Goal: Task Accomplishment & Management: Complete application form

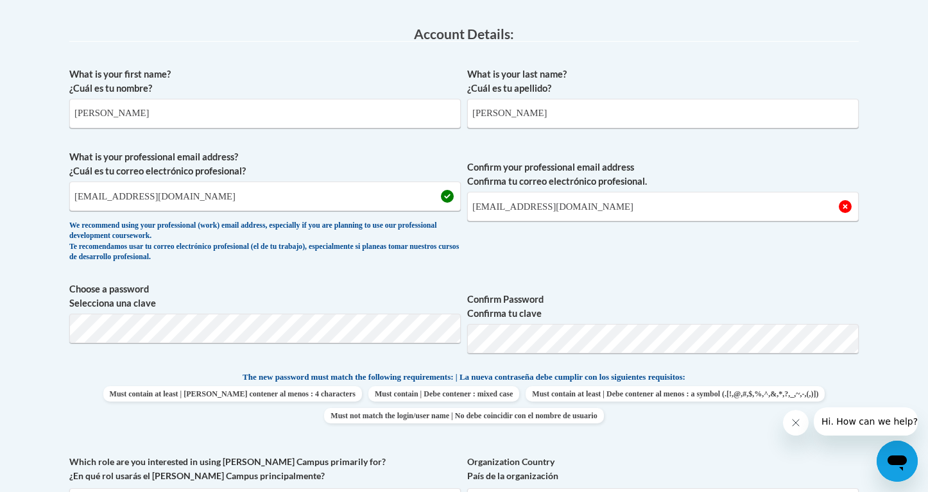
scroll to position [348, 0]
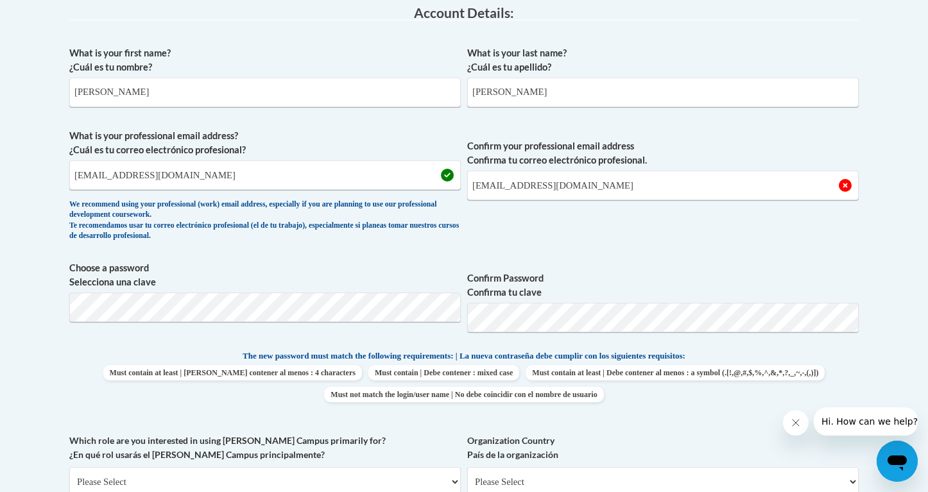
type input "[EMAIL_ADDRESS][DOMAIN_NAME]"
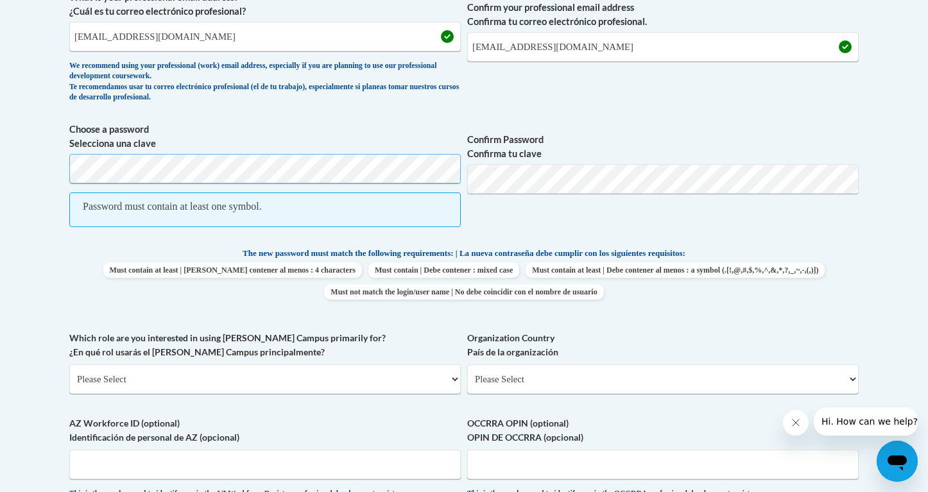
scroll to position [488, 0]
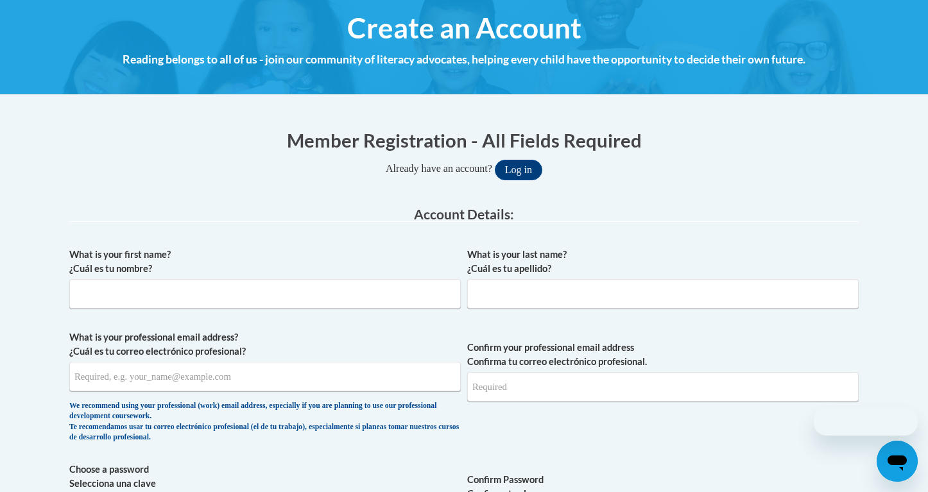
scroll to position [180, 0]
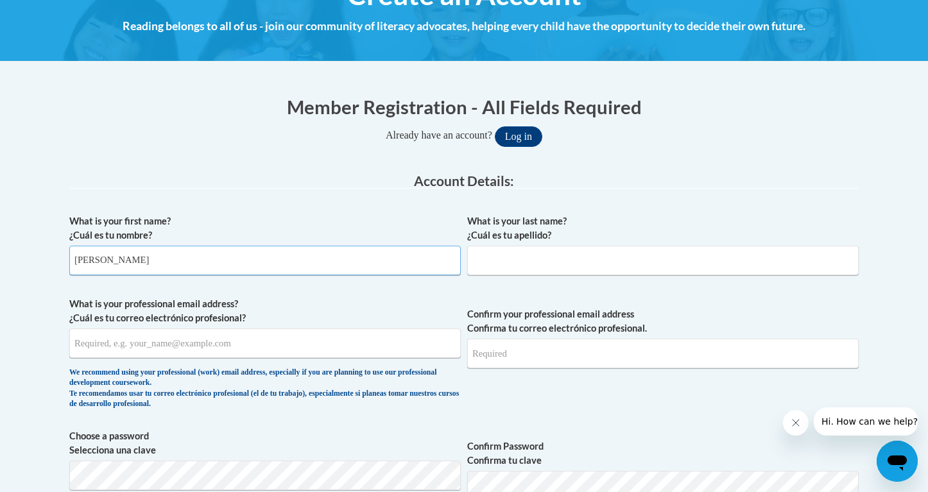
type input "Payton"
type input "Meier"
type input "[EMAIL_ADDRESS][DOMAIN_NAME]"
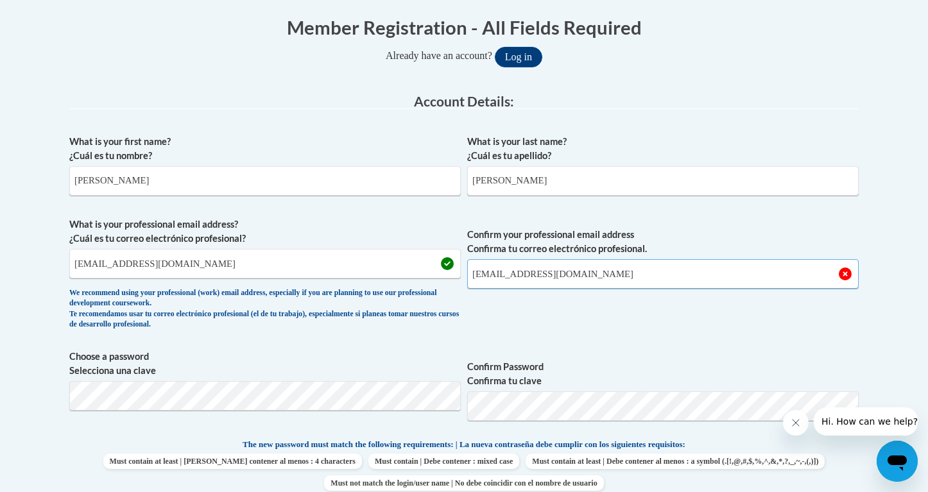
scroll to position [260, 0]
type input "[EMAIL_ADDRESS][DOMAIN_NAME]"
click at [188, 396] on div "What is your first name? ¿Cuál es tu nombre? Payton What is your last name? ¿Cu…" at bounding box center [463, 420] width 789 height 585
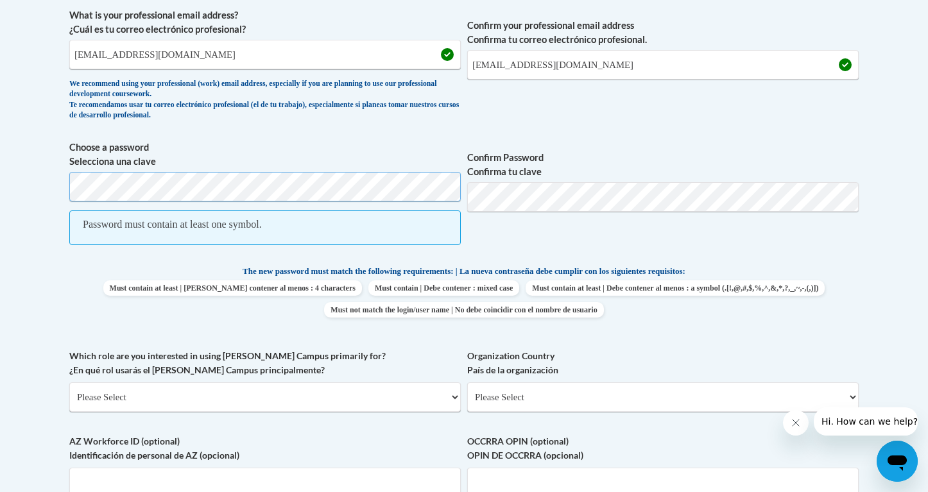
scroll to position [475, 0]
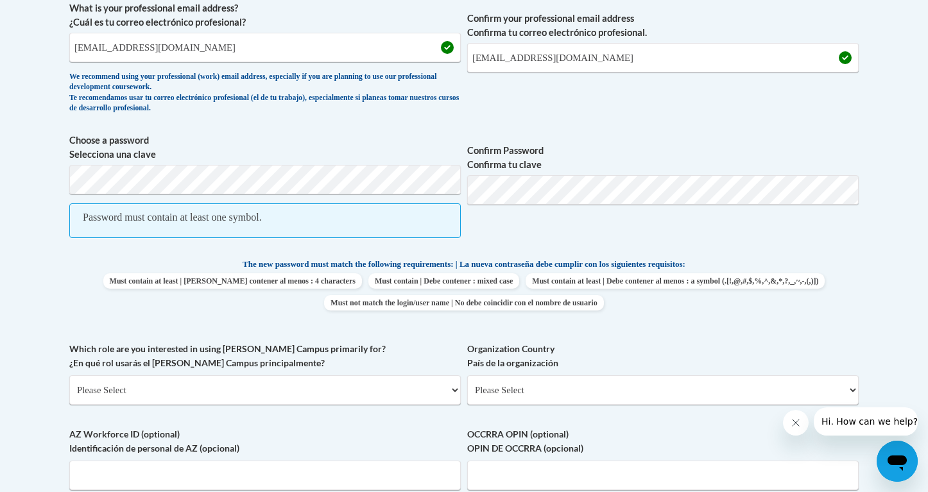
click at [362, 280] on span "Must contain at least | [PERSON_NAME] contener al menos : 4 characters" at bounding box center [232, 280] width 259 height 15
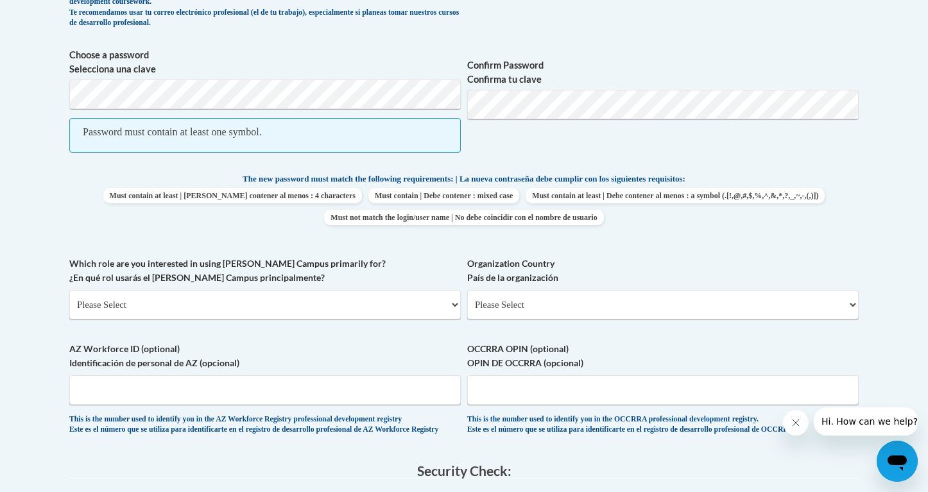
scroll to position [561, 0]
select select "5a18ea06-2b54-4451-96f2-d152daf9eac5"
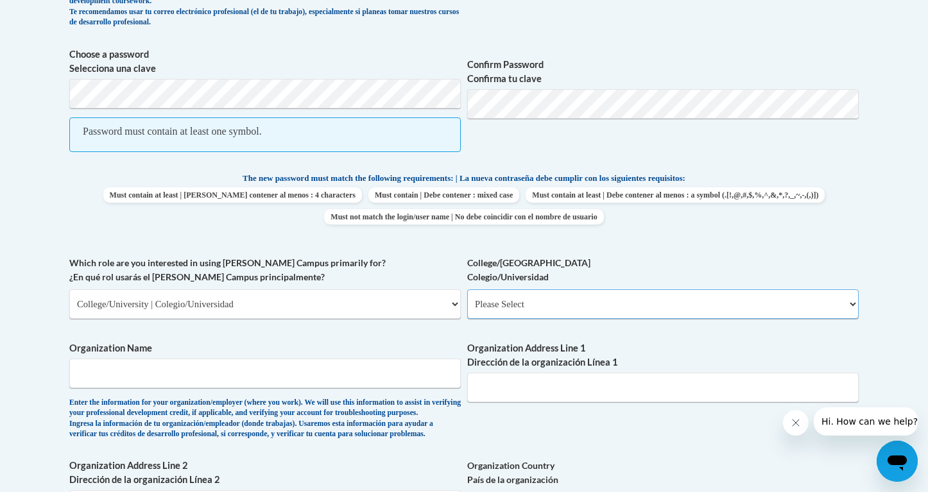
select select "c8743970-7742-49d2-af9e-5c4138019e9a"
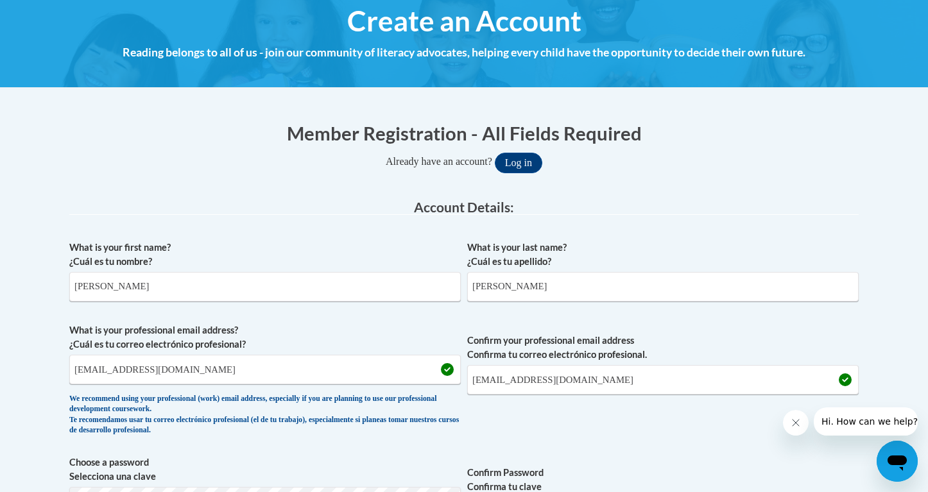
scroll to position [166, 0]
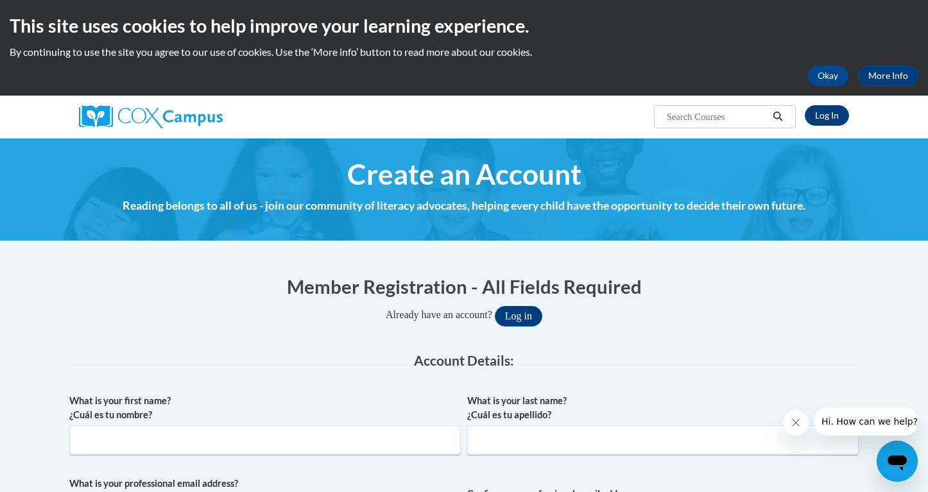
click at [115, 304] on div "Member Registration - All Fields Required Already have an account? Log in" at bounding box center [463, 299] width 789 height 53
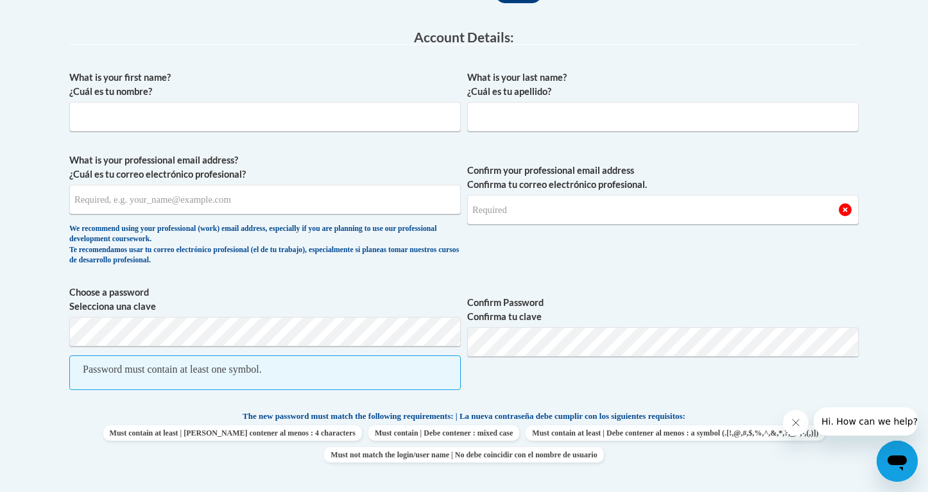
scroll to position [325, 0]
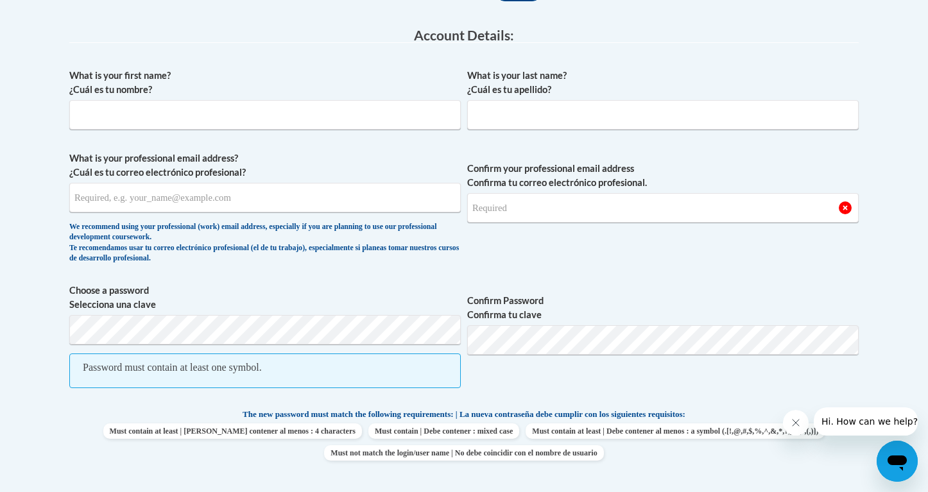
click at [139, 367] on div "Password must contain at least one symbol." at bounding box center [172, 368] width 179 height 14
click at [135, 344] on span "Choose a password Selecciona una clave Password must contain at least one symbo…" at bounding box center [264, 343] width 391 height 118
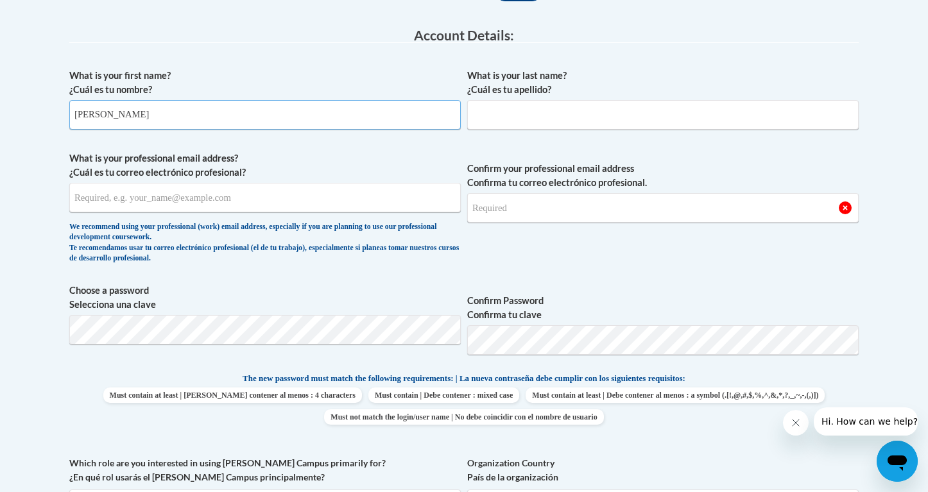
type input "Payton"
type input "Meier"
type input "[EMAIL_ADDRESS][DOMAIN_NAME]"
click at [425, 242] on div "We recommend using your professional (work) email address, especially if you ar…" at bounding box center [264, 243] width 391 height 42
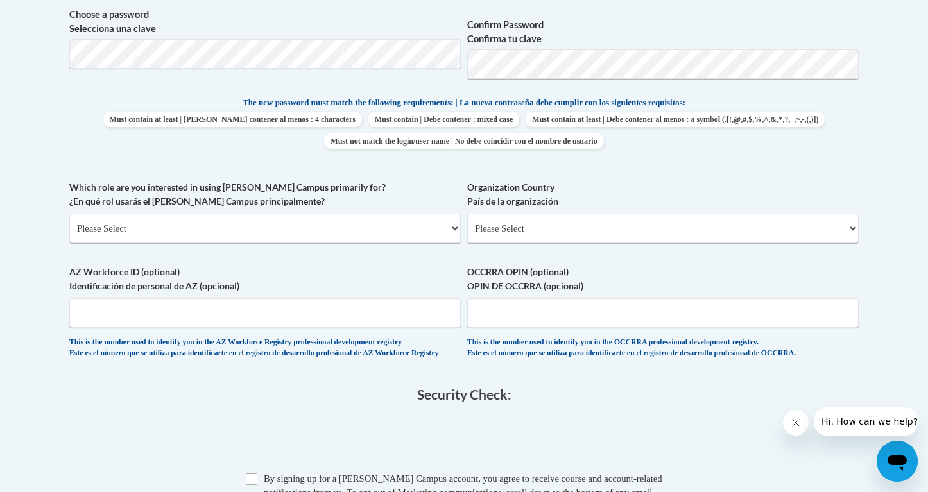
scroll to position [602, 0]
select select "5a18ea06-2b54-4451-96f2-d152daf9eac5"
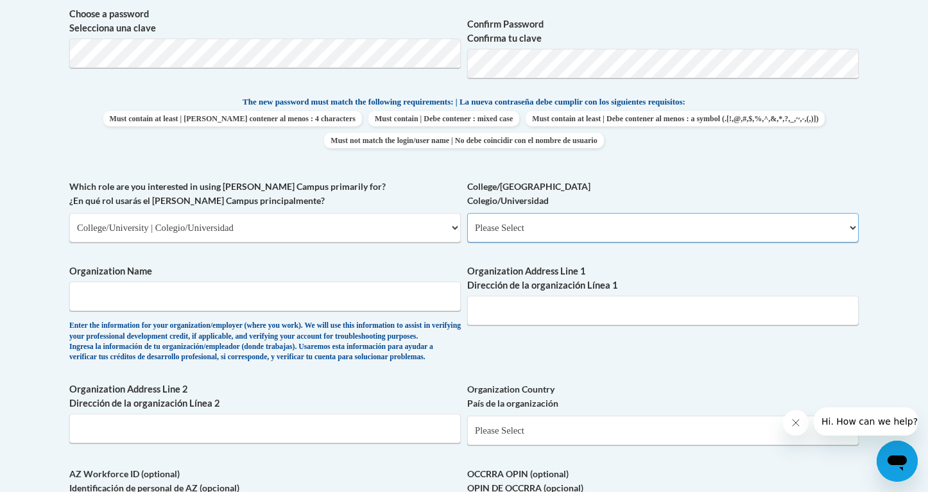
select select "c8743970-7742-49d2-af9e-5c4138019e9a"
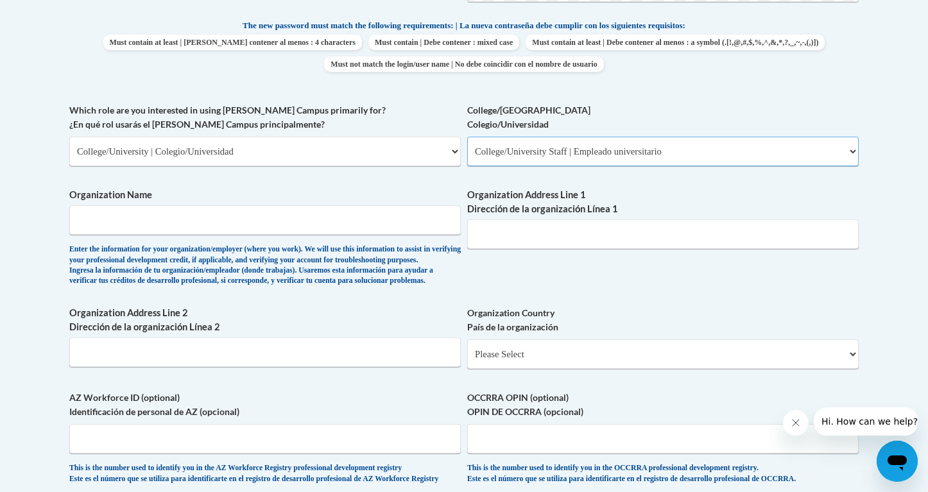
scroll to position [683, 0]
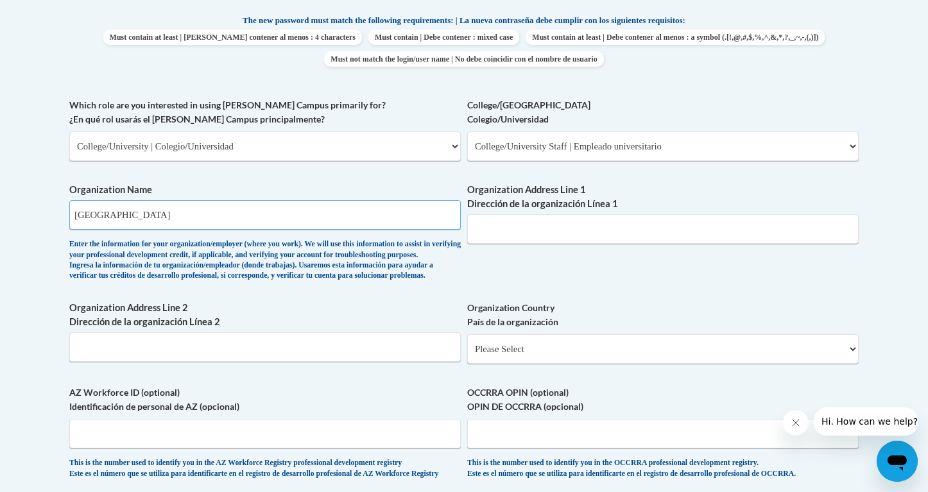
type input "Loras College"
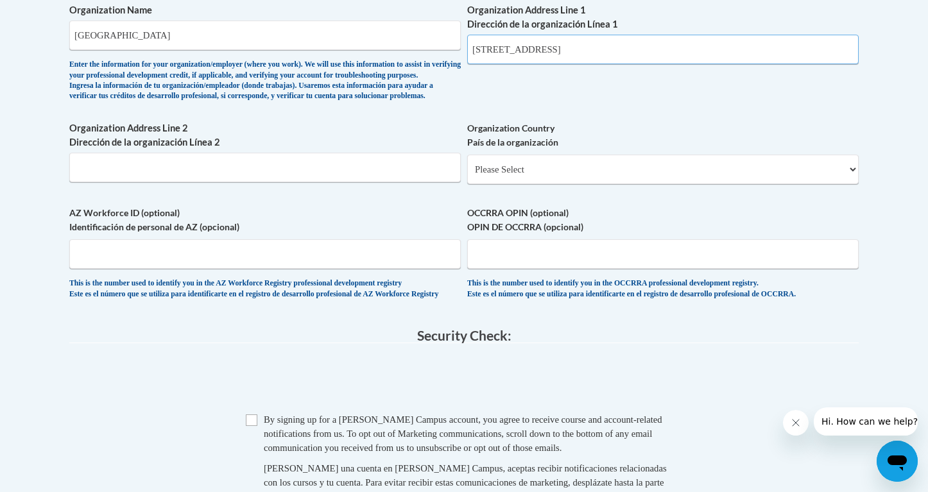
scroll to position [866, 0]
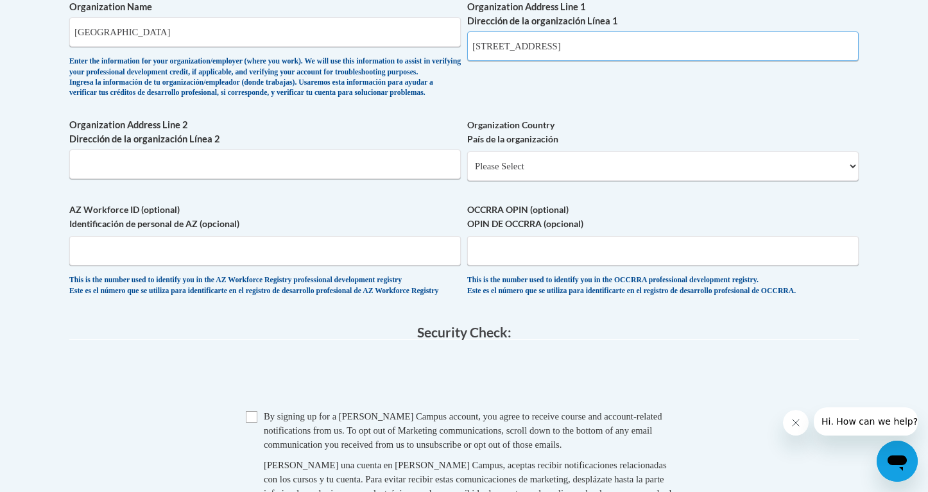
type input "1450 Alta Vista St."
select select "ad49bcad-a171-4b2e-b99c-48b446064914"
select select
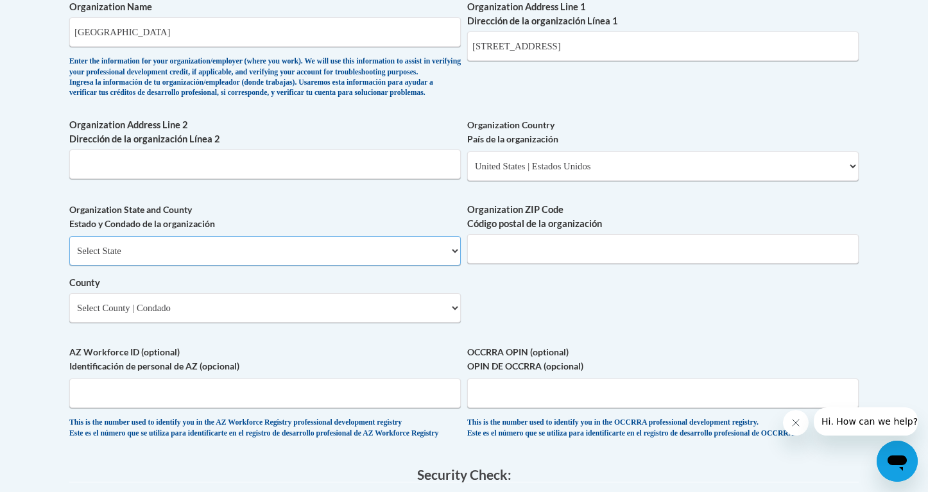
select select "Iowa"
type input "52001"
select select "Dubuque"
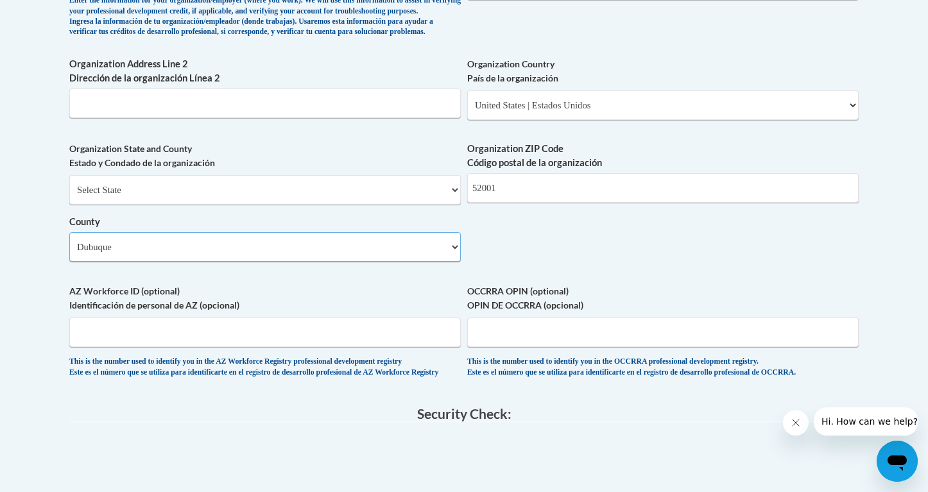
scroll to position [946, 0]
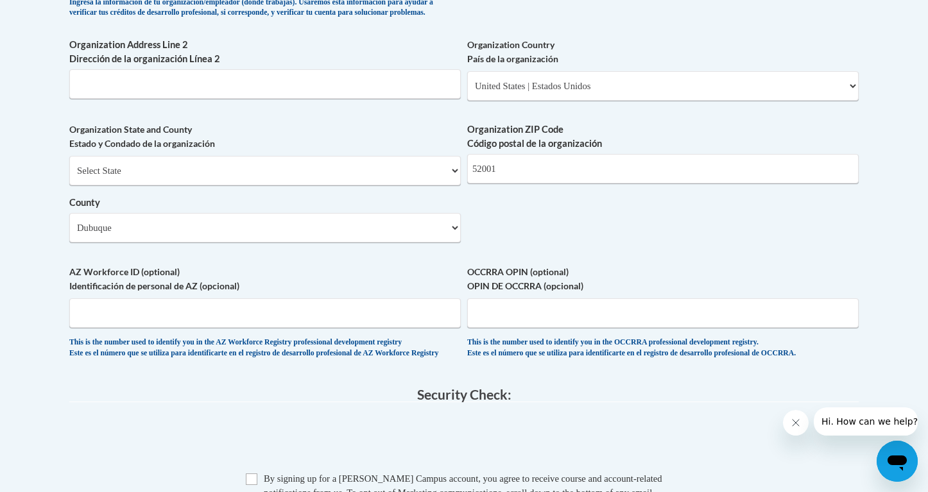
click at [187, 289] on span "AZ Workforce ID (optional) Identificación de personal de AZ (opcional) This is …" at bounding box center [264, 312] width 391 height 94
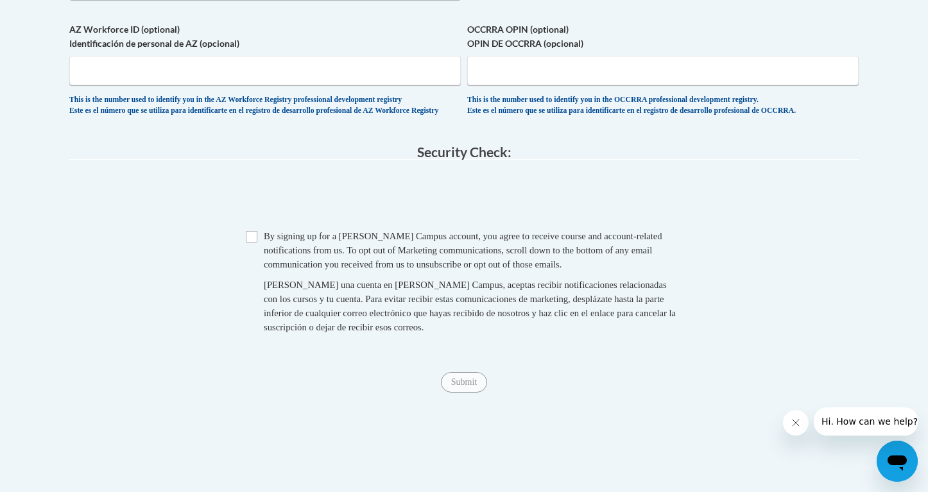
scroll to position [1200, 0]
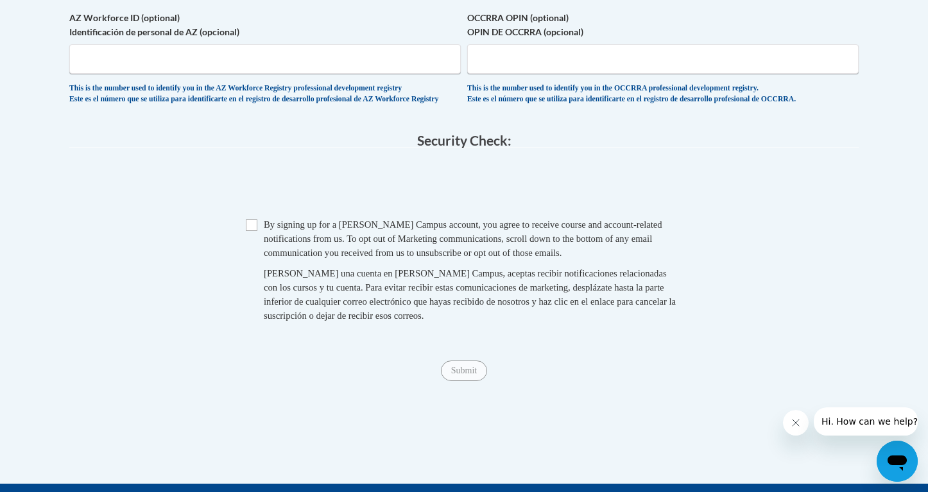
click at [251, 226] on input "Checkbox" at bounding box center [252, 225] width 12 height 12
checkbox input "true"
click at [462, 375] on input "Submit" at bounding box center [464, 371] width 46 height 21
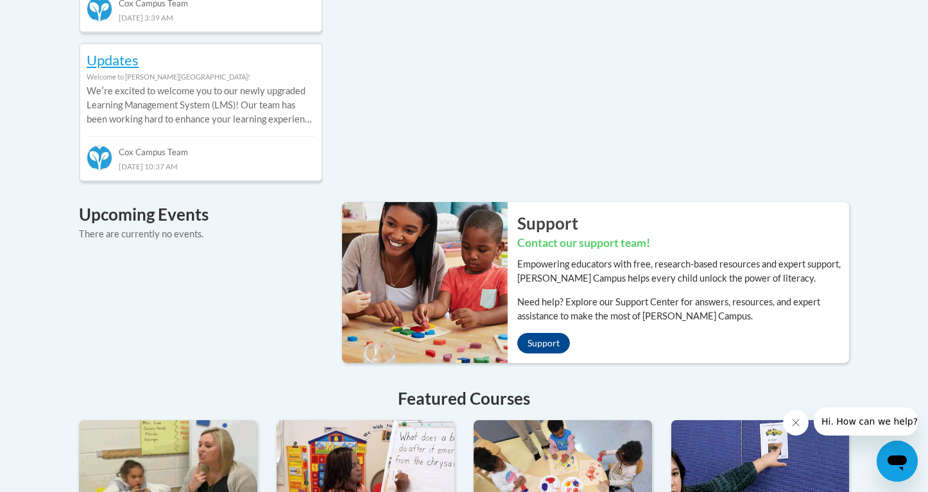
scroll to position [796, 0]
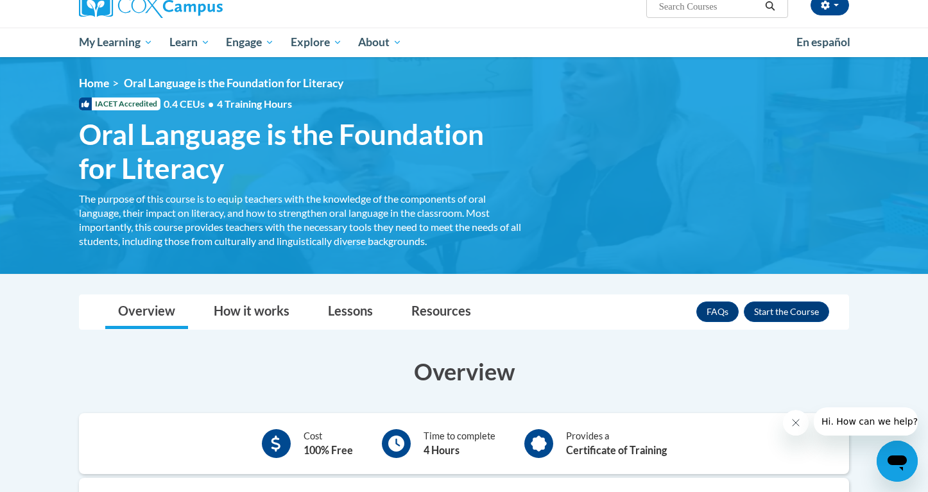
scroll to position [143, 0]
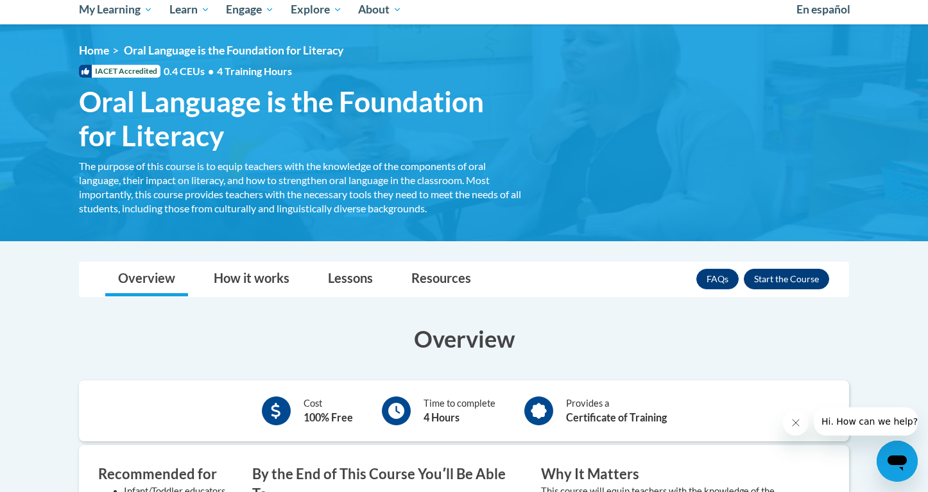
click at [764, 278] on button "Enroll" at bounding box center [785, 279] width 85 height 21
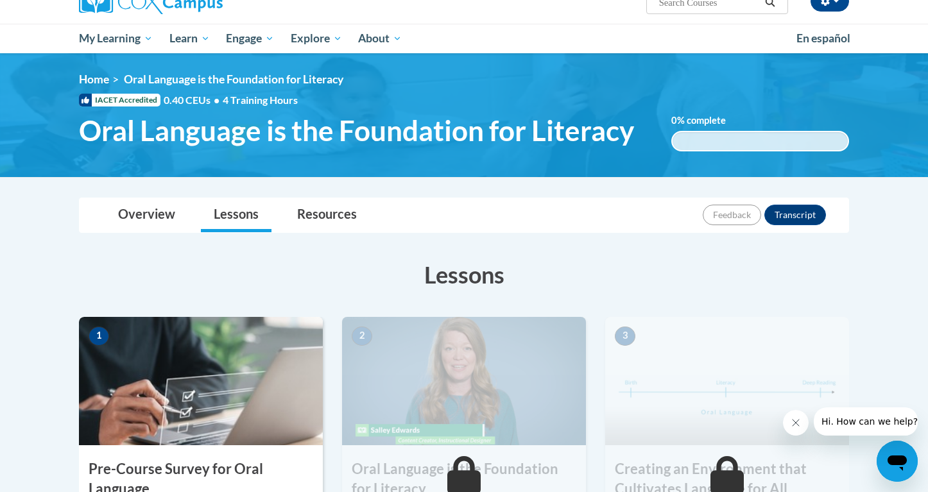
scroll to position [199, 0]
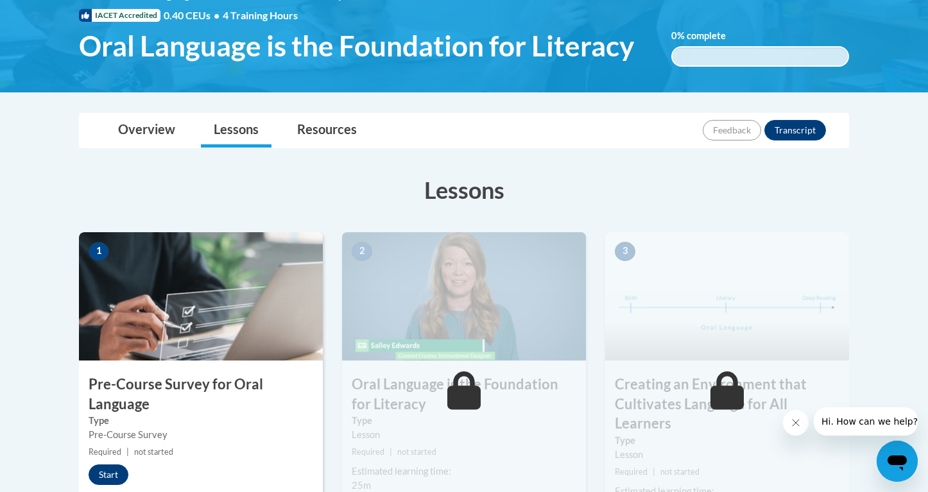
click at [119, 464] on button "Start" at bounding box center [109, 474] width 40 height 21
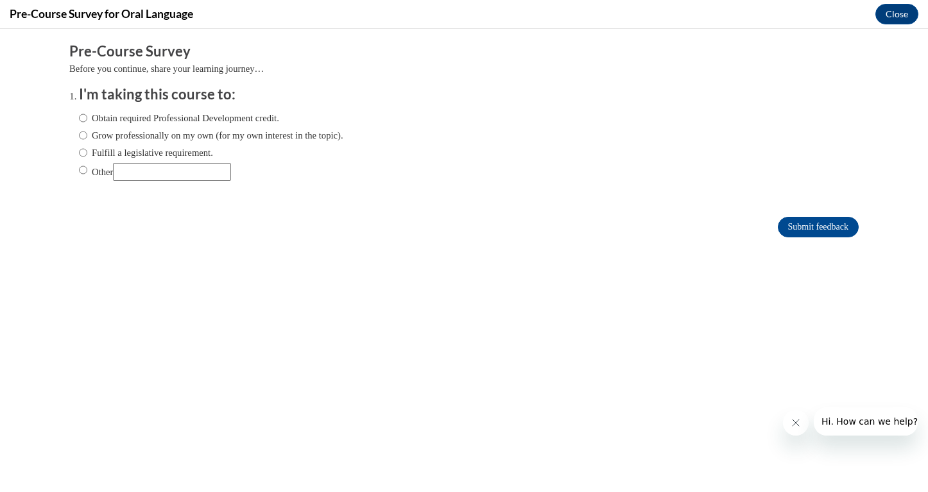
scroll to position [0, 0]
click at [85, 114] on input "Obtain required Professional Development credit." at bounding box center [83, 118] width 8 height 14
radio input "true"
click at [84, 153] on input "Fulfill a legislative requirement." at bounding box center [83, 153] width 8 height 14
radio input "true"
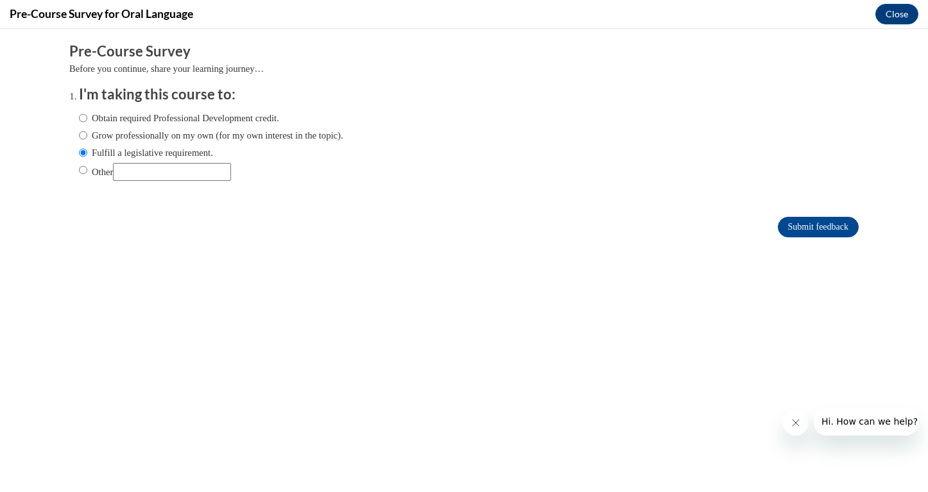
click at [86, 117] on input "Obtain required Professional Development credit." at bounding box center [83, 118] width 8 height 14
radio input "true"
click at [85, 167] on input "Other" at bounding box center [83, 170] width 8 height 14
radio input "true"
click at [795, 223] on input "Submit feedback" at bounding box center [817, 227] width 81 height 21
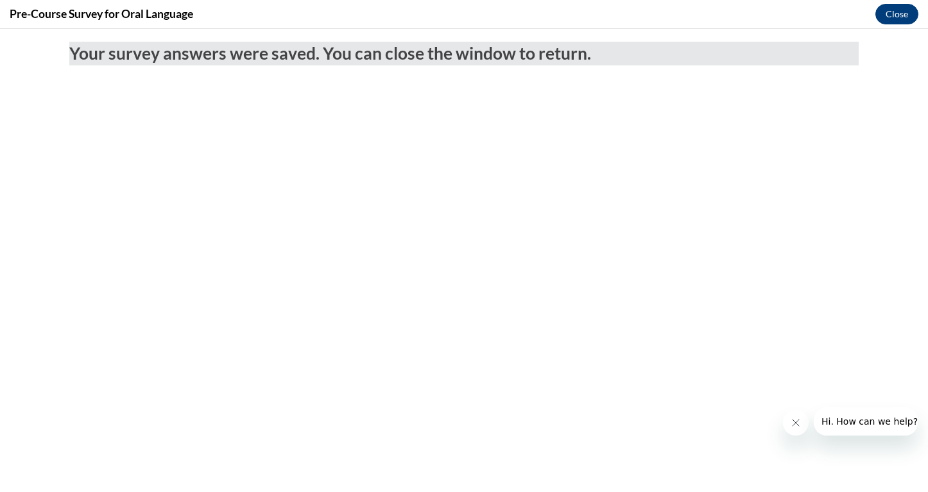
click at [887, 20] on button "Close" at bounding box center [896, 14] width 43 height 21
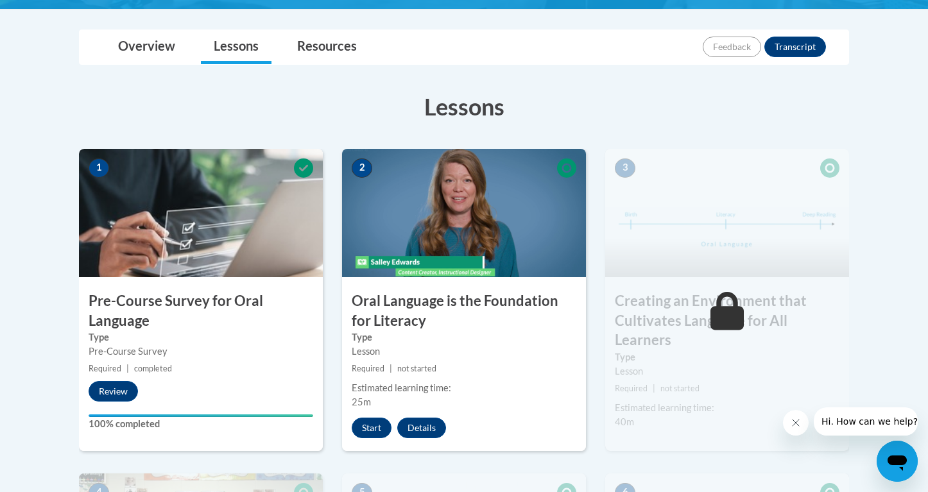
scroll to position [286, 0]
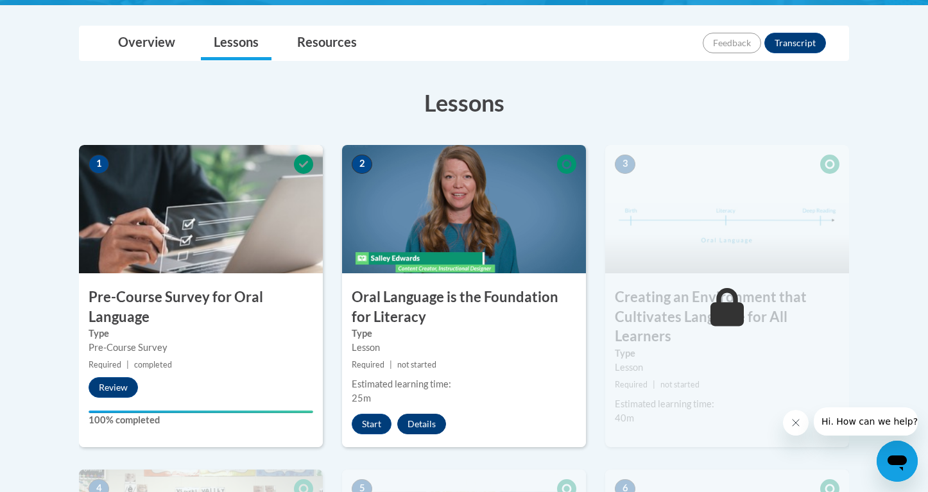
click at [428, 418] on button "Details" at bounding box center [421, 424] width 49 height 21
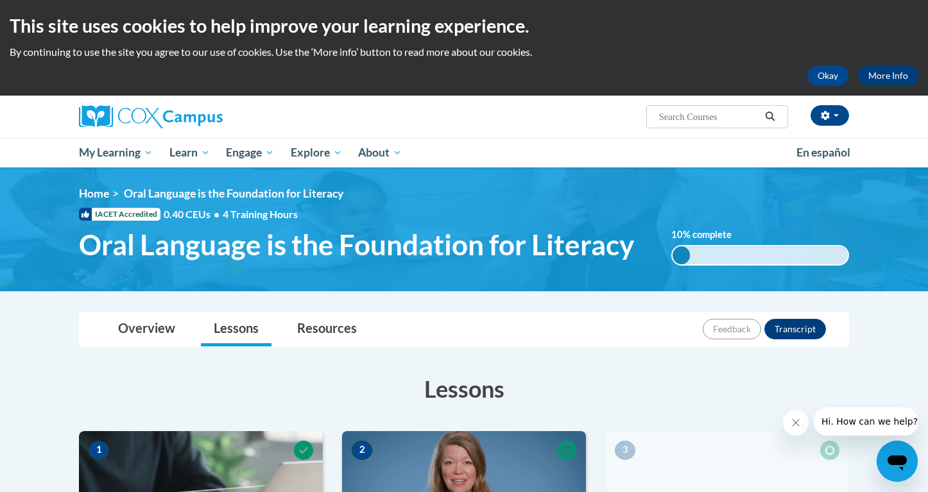
scroll to position [0, 0]
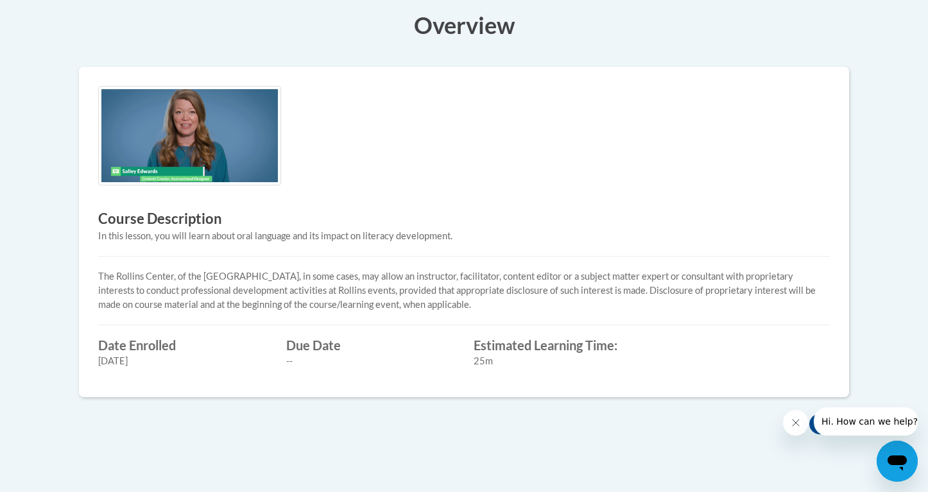
scroll to position [378, 0]
